Goal: Check status: Check status

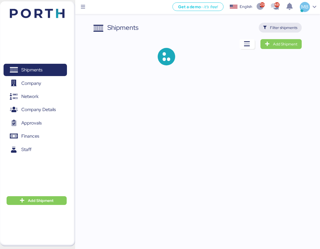
click at [290, 28] on span "Filter shipments" at bounding box center [283, 27] width 27 height 7
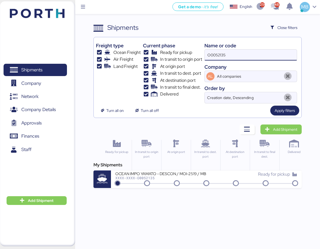
drag, startPoint x: 247, startPoint y: 51, endPoint x: 185, endPoint y: 49, distance: 62.0
click at [185, 49] on div "Freight type Ocean Freight Air Freight Land Freight Current phase Ready for pic…" at bounding box center [197, 71] width 203 height 64
type input "A0052092"
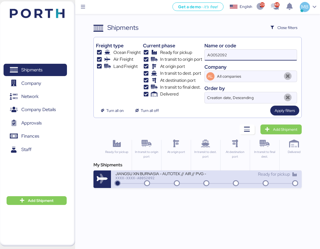
click at [201, 181] on icon at bounding box center [206, 183] width 26 height 6
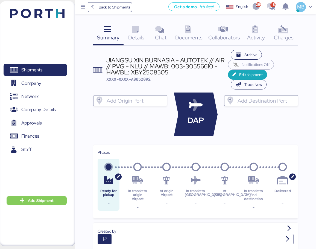
click at [138, 33] on icon at bounding box center [136, 30] width 12 height 8
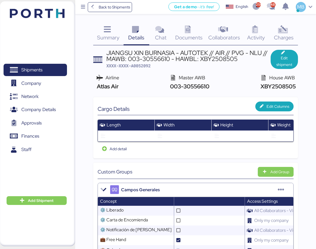
click at [291, 35] on span "Charges" at bounding box center [284, 37] width 20 height 7
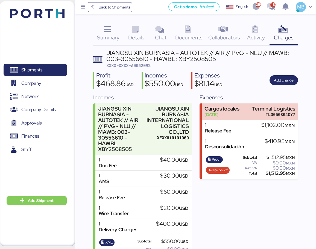
click at [137, 36] on span "Details" at bounding box center [136, 37] width 16 height 7
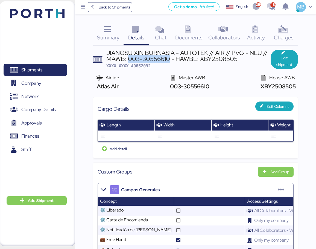
drag, startPoint x: 128, startPoint y: 58, endPoint x: 169, endPoint y: 58, distance: 40.7
click at [169, 58] on div "JIANGSU XIN BURNASIA - AUTOTEK // AIR // PVG - NLU // MAWB: 003-30556610 - HAWB…" at bounding box center [188, 56] width 164 height 12
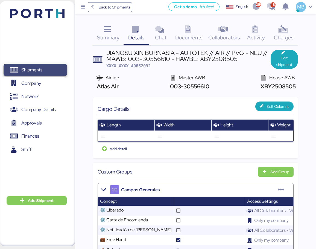
click at [39, 68] on span "Shipments" at bounding box center [31, 70] width 21 height 8
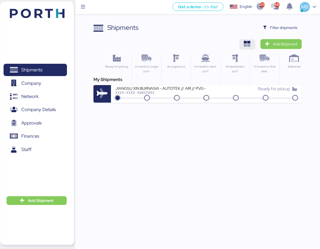
click at [246, 43] on icon "button" at bounding box center [247, 44] width 7 height 7
